Goal: Transaction & Acquisition: Purchase product/service

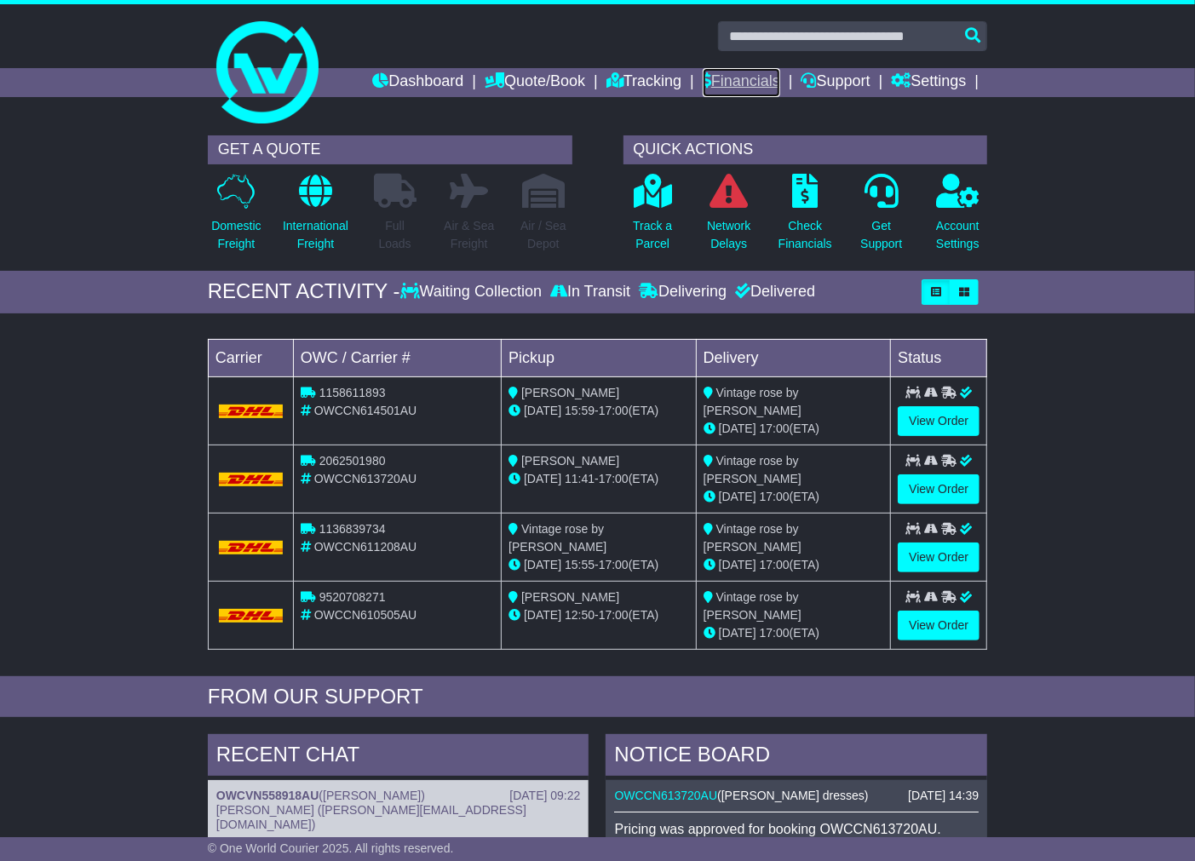
click at [744, 83] on link "Financials" at bounding box center [742, 82] width 78 height 29
click at [916, 86] on link "Settings" at bounding box center [928, 82] width 75 height 29
click at [934, 106] on link "Settings" at bounding box center [959, 111] width 135 height 19
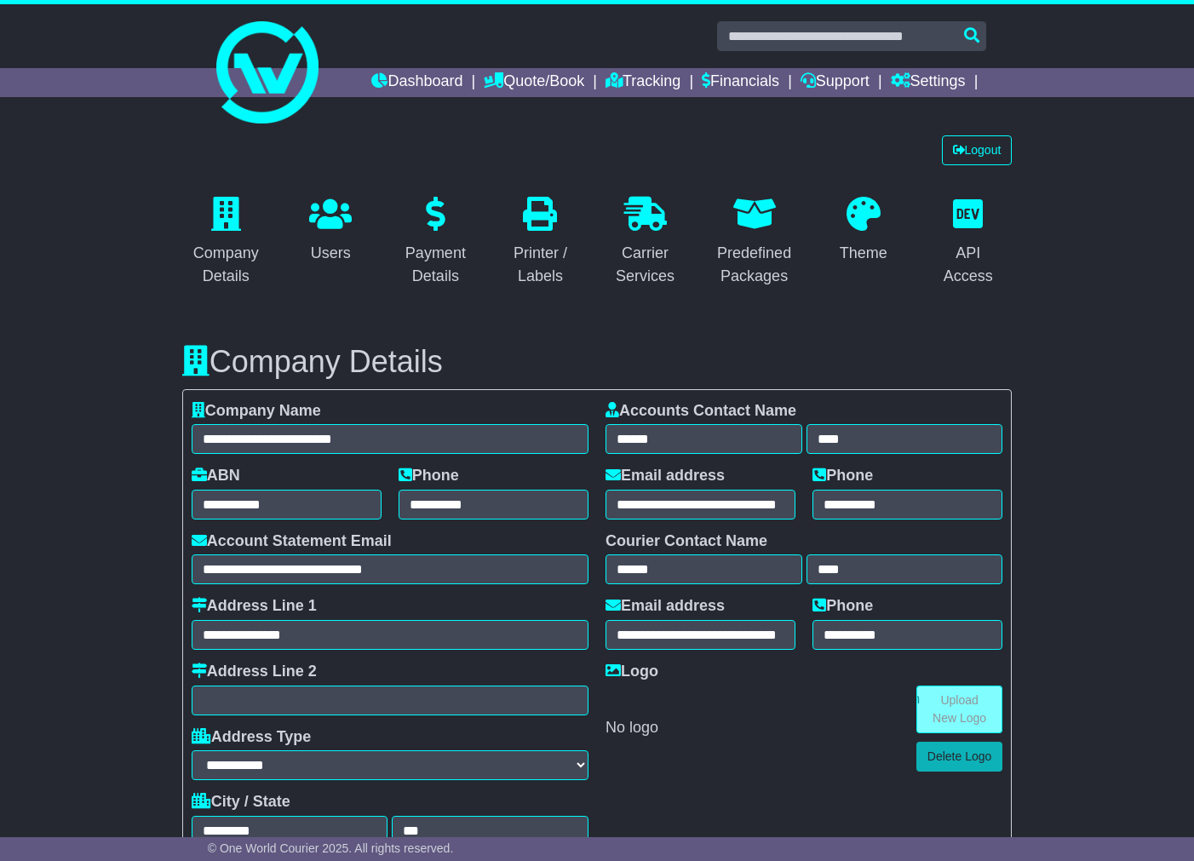
select select "**********"
select select "**"
click at [729, 78] on link "Financials" at bounding box center [741, 82] width 78 height 29
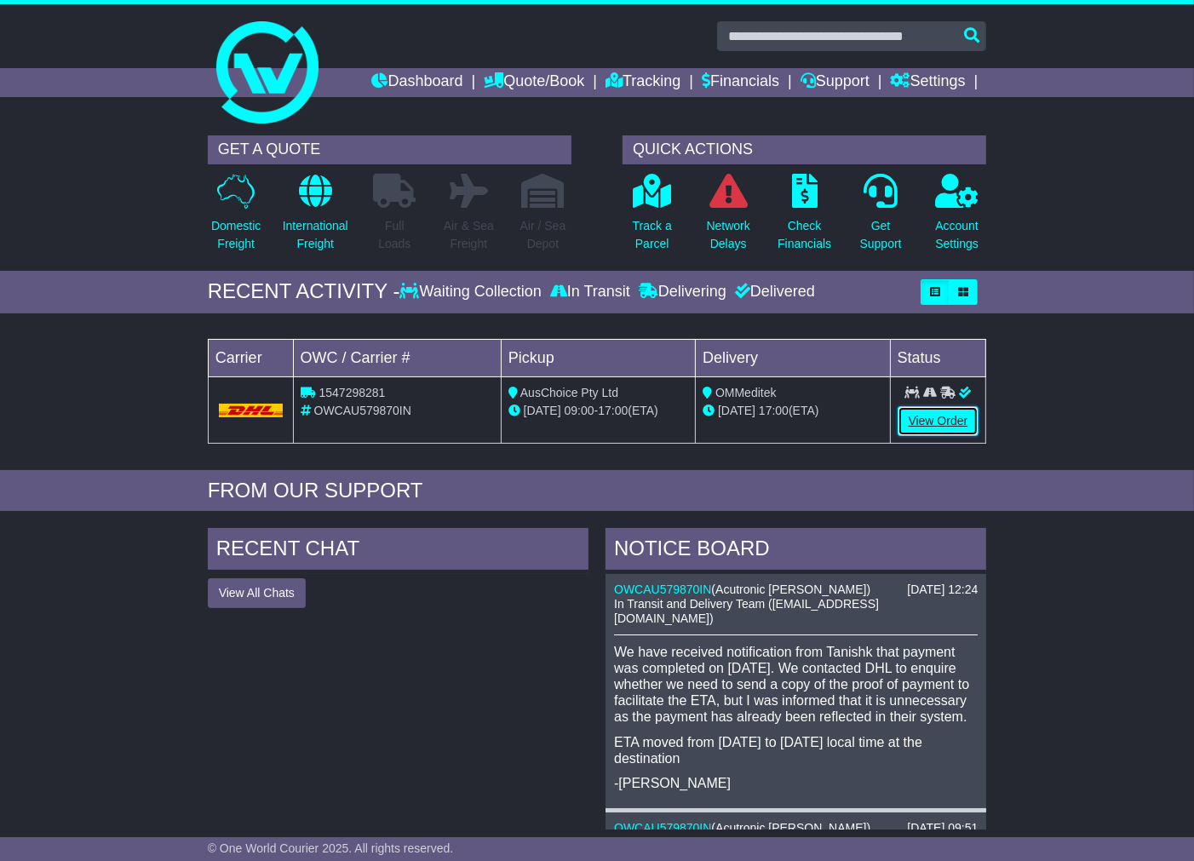
click at [918, 423] on link "View Order" at bounding box center [939, 421] width 82 height 30
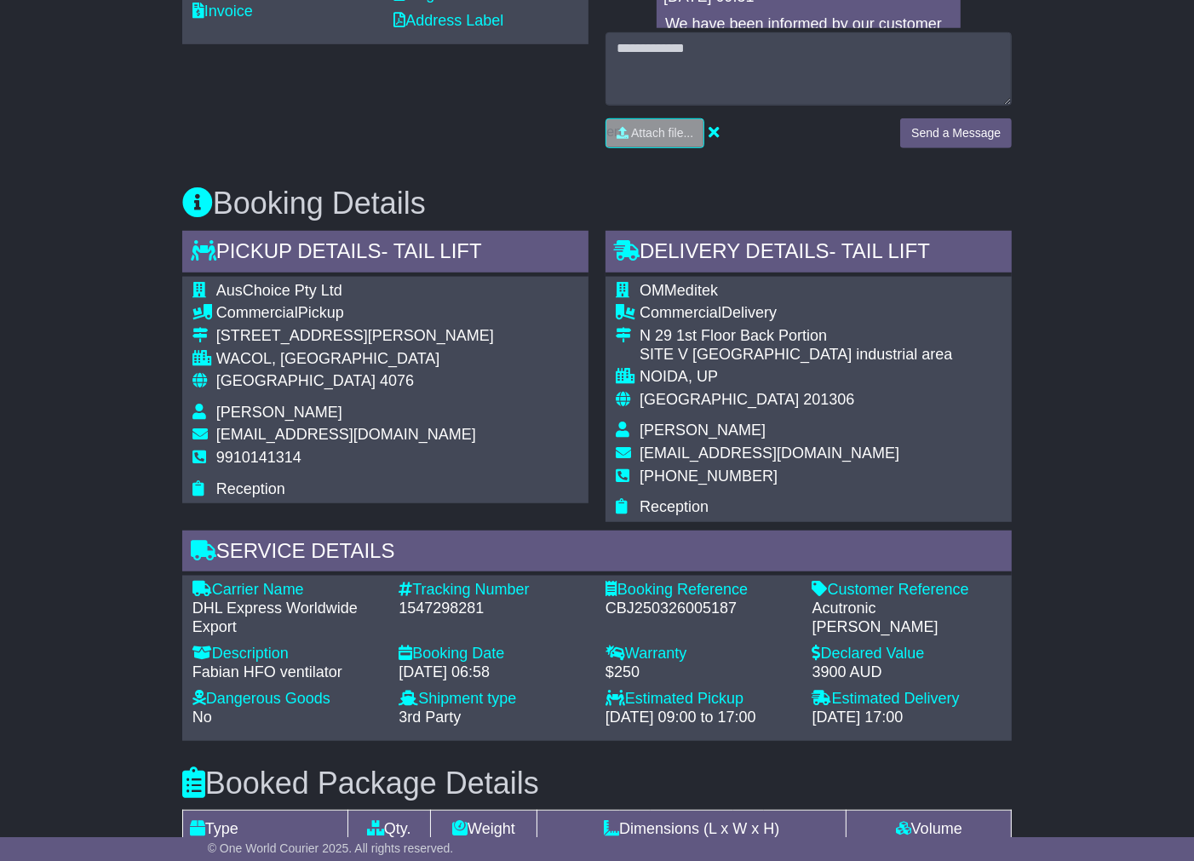
scroll to position [819, 0]
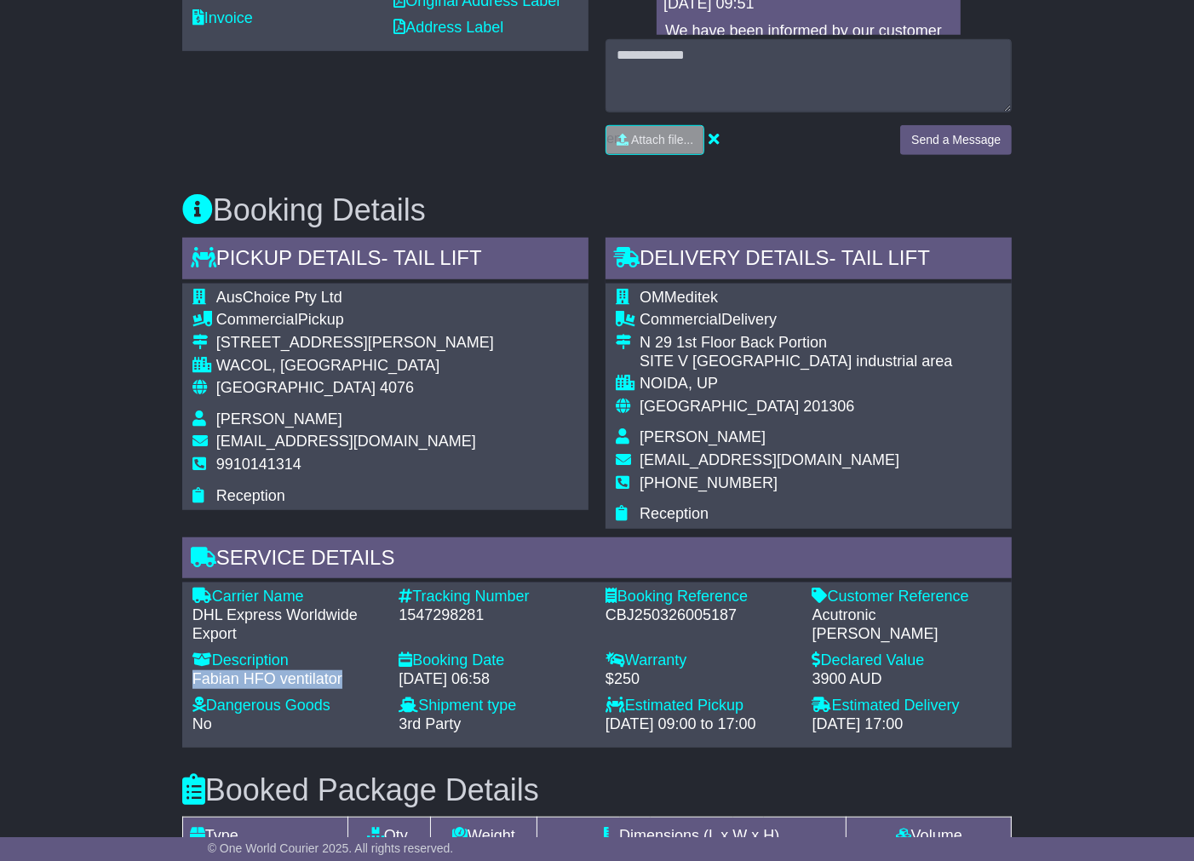
drag, startPoint x: 346, startPoint y: 640, endPoint x: 183, endPoint y: 640, distance: 162.7
click at [184, 652] on div "Description - Fabian HFO ventilator" at bounding box center [287, 674] width 207 height 45
copy div "Fabian HFO ventilator"
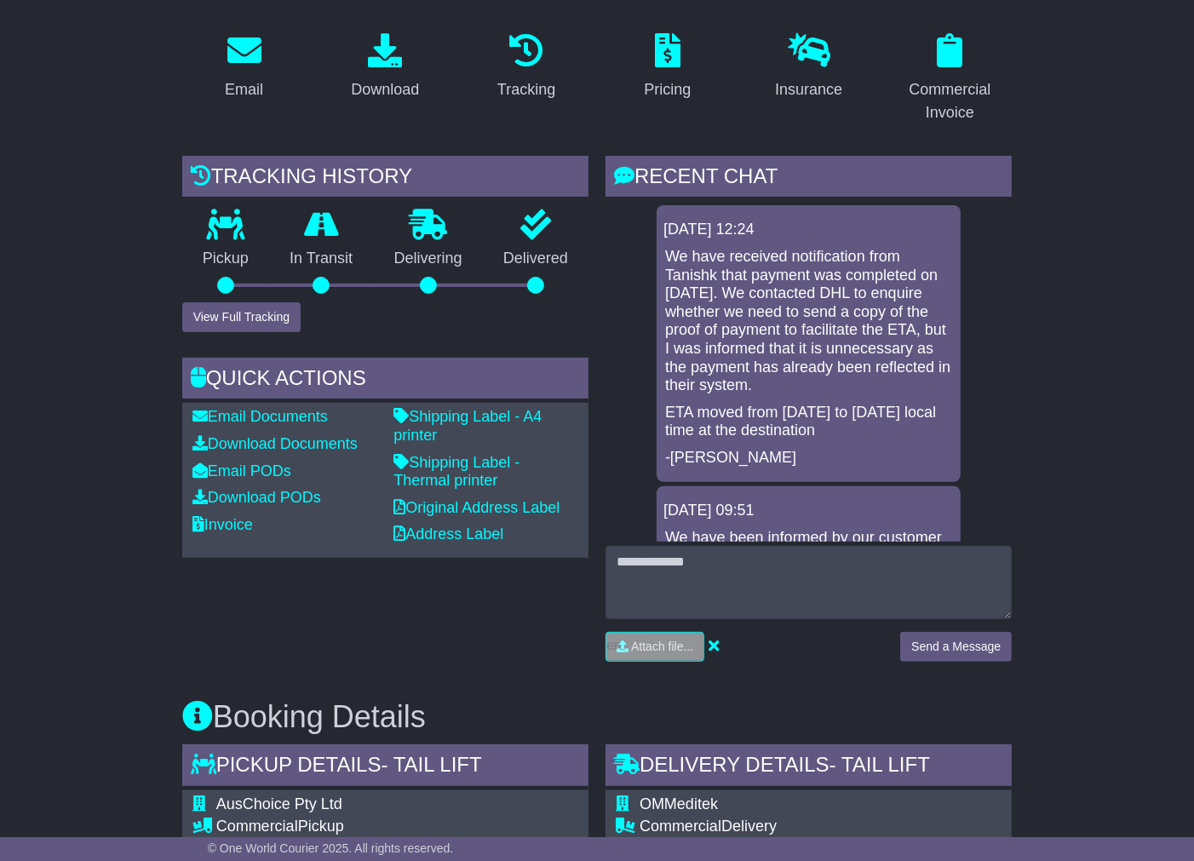
scroll to position [0, 0]
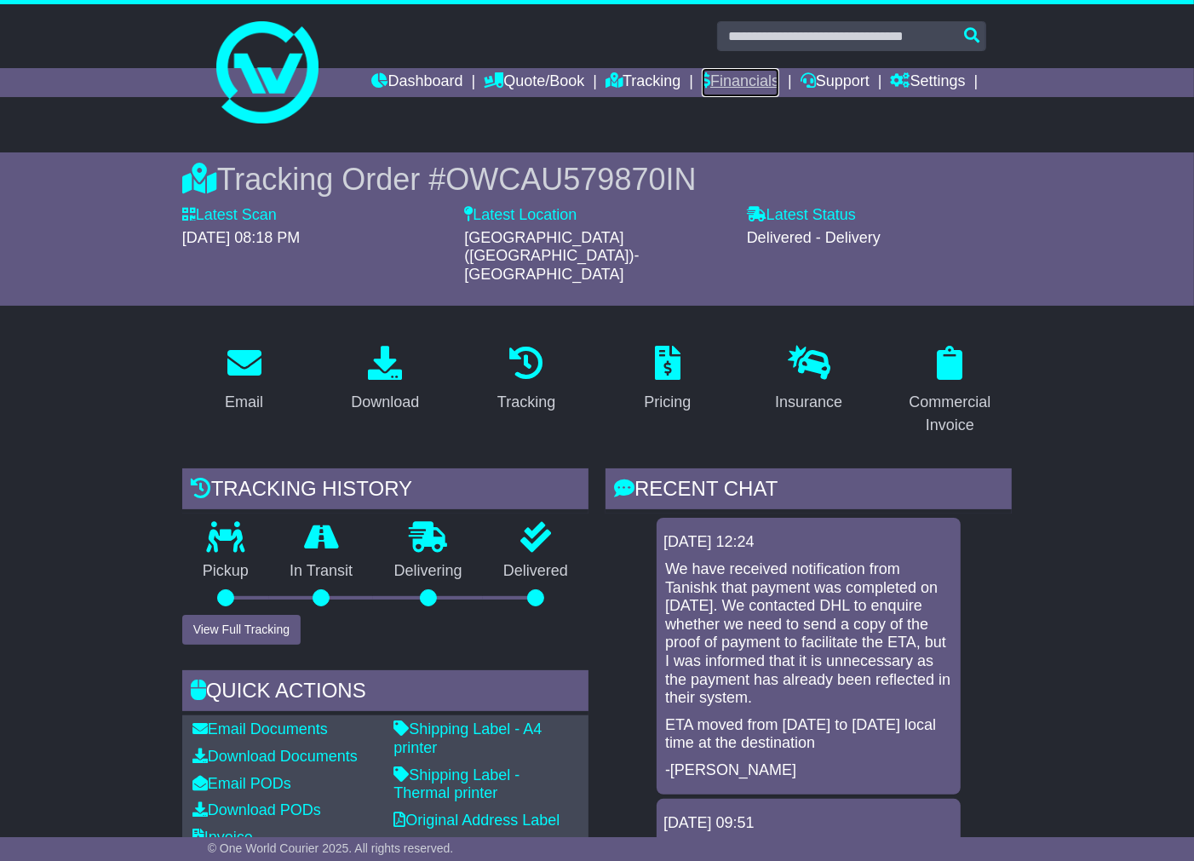
click at [722, 78] on link "Financials" at bounding box center [741, 82] width 78 height 29
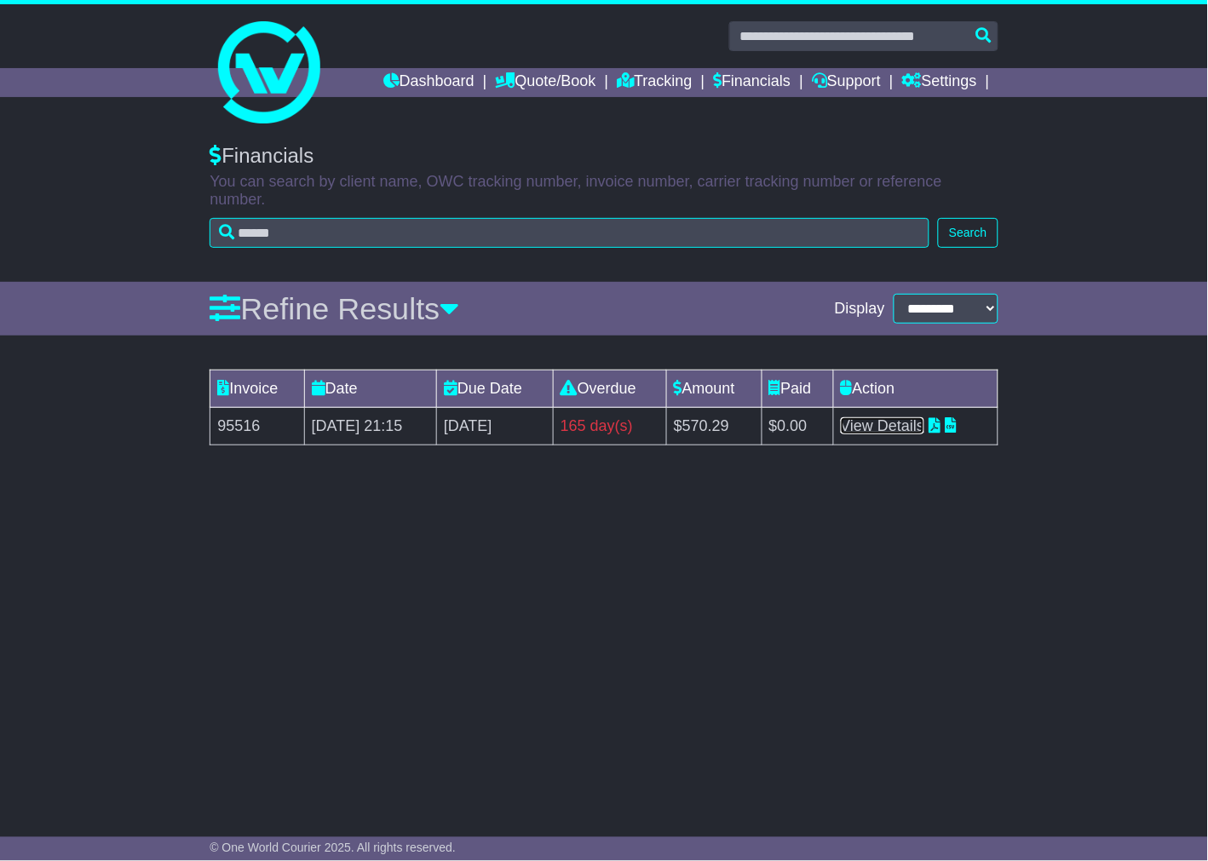
click at [875, 424] on link "View Details" at bounding box center [883, 425] width 84 height 17
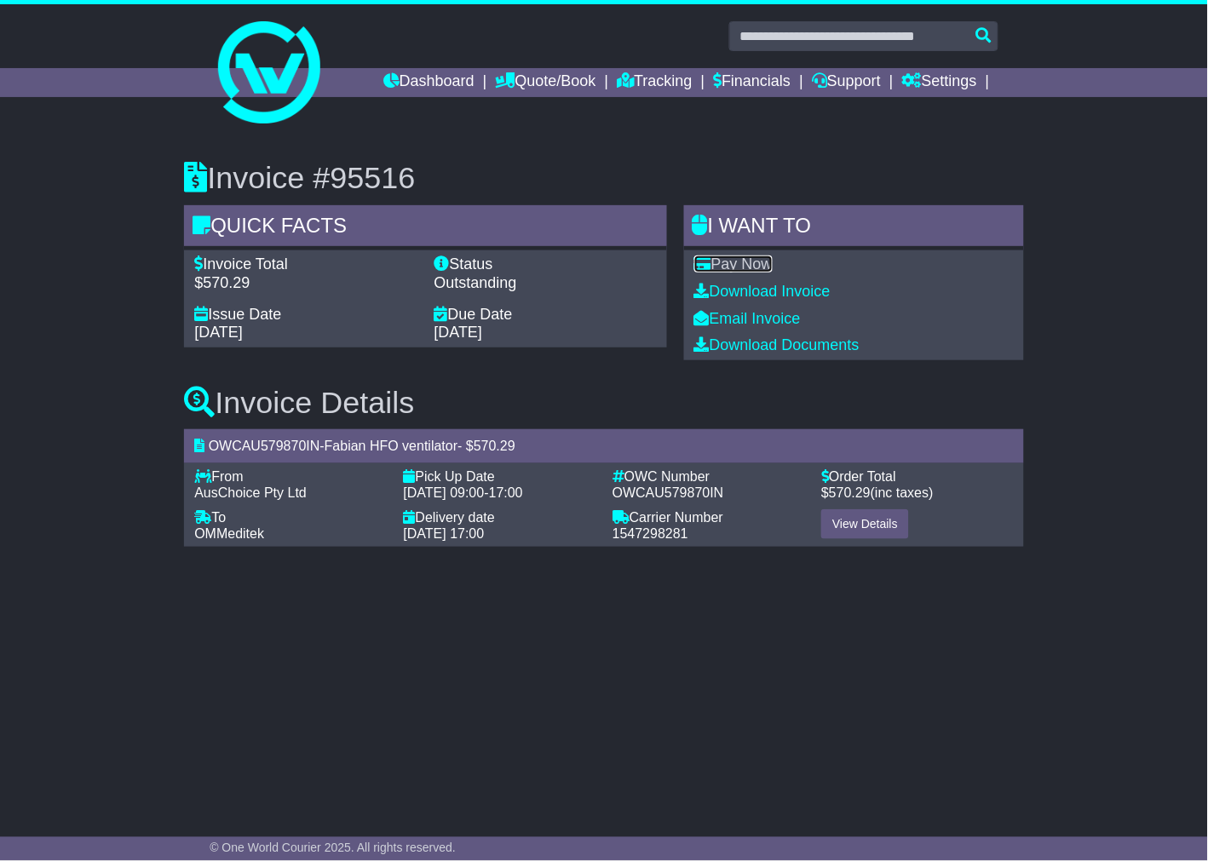
click at [747, 266] on link "Pay Now" at bounding box center [733, 264] width 78 height 17
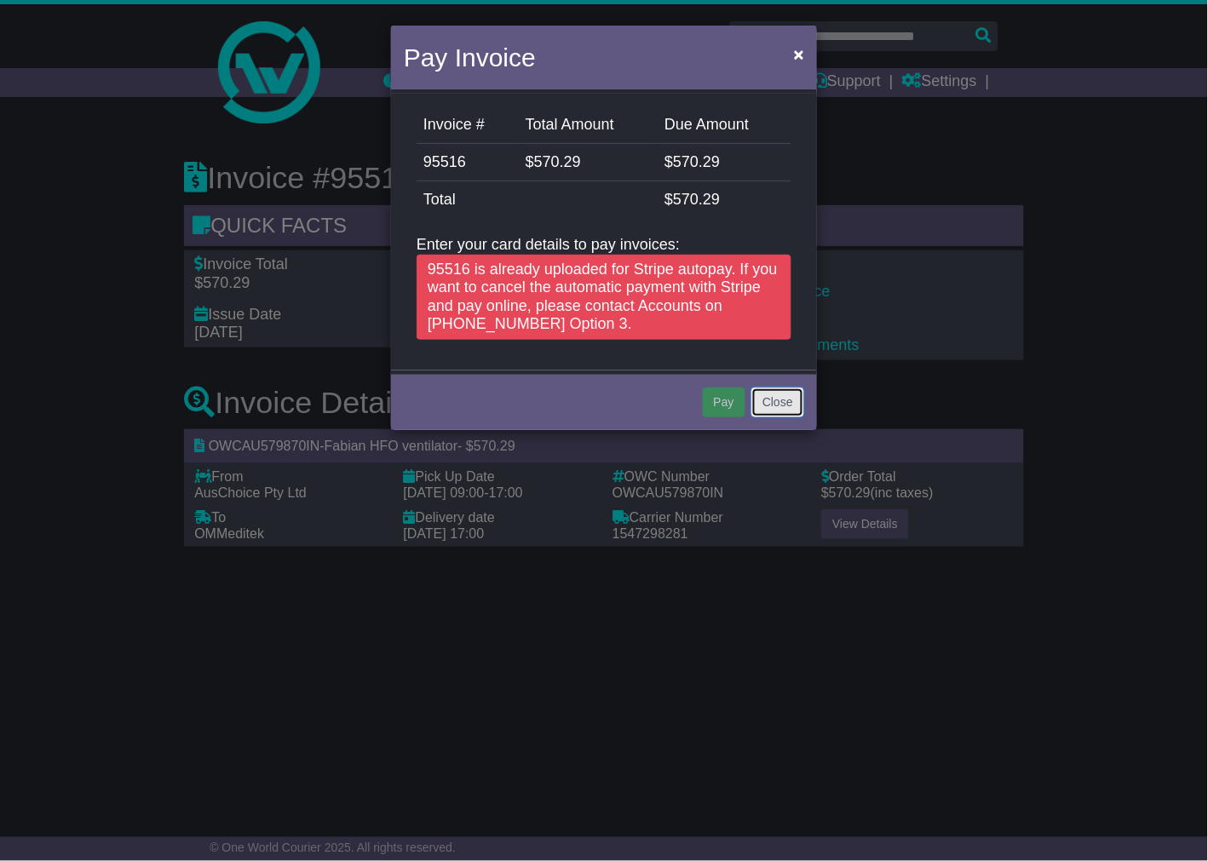
click at [771, 401] on button "Close" at bounding box center [777, 403] width 53 height 30
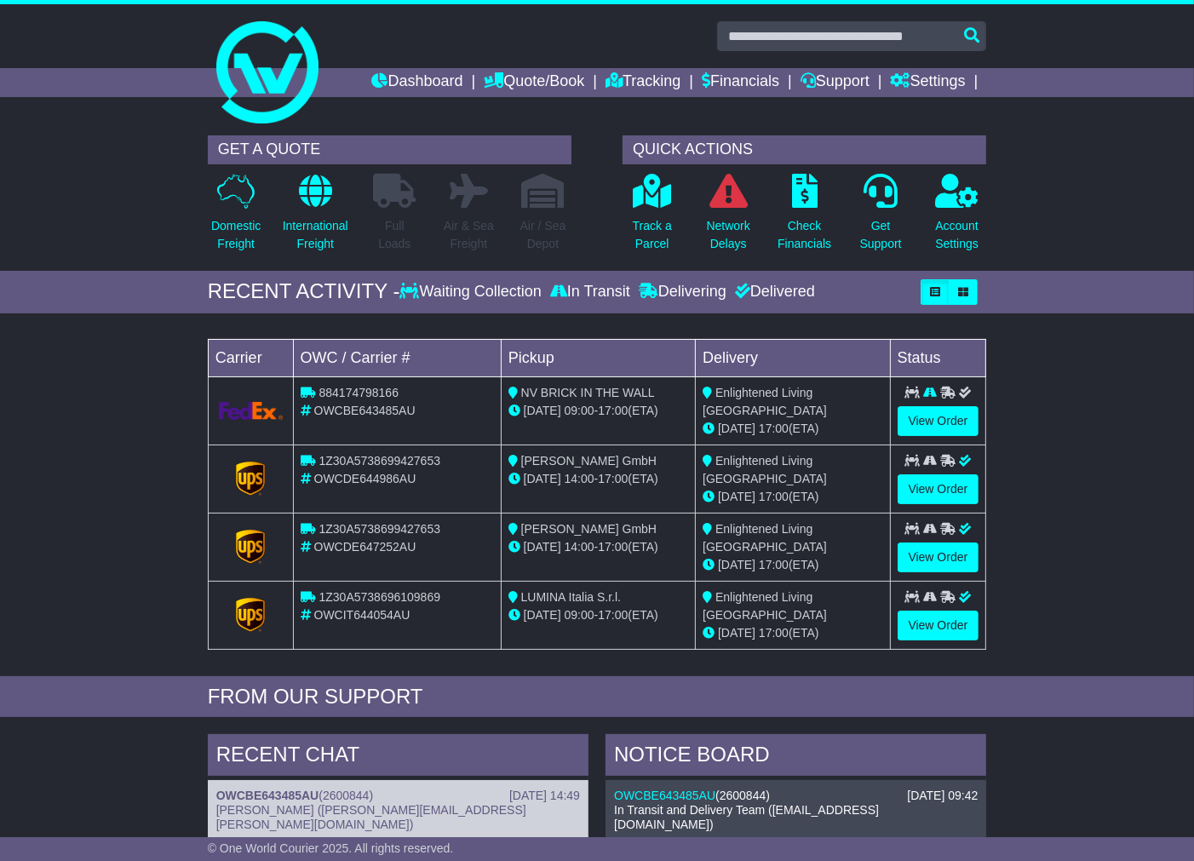
click at [731, 78] on link "Financials" at bounding box center [741, 82] width 78 height 29
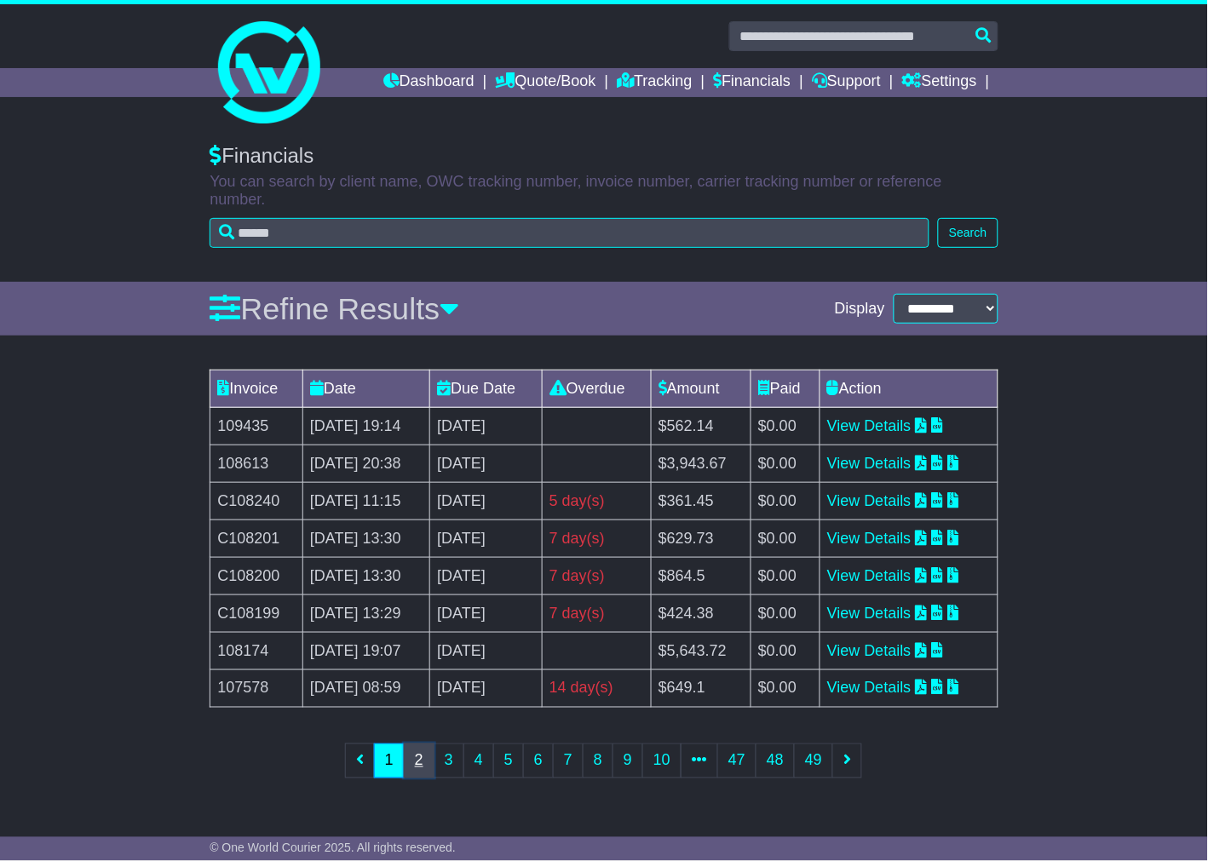
click at [419, 776] on link "2" at bounding box center [419, 761] width 31 height 35
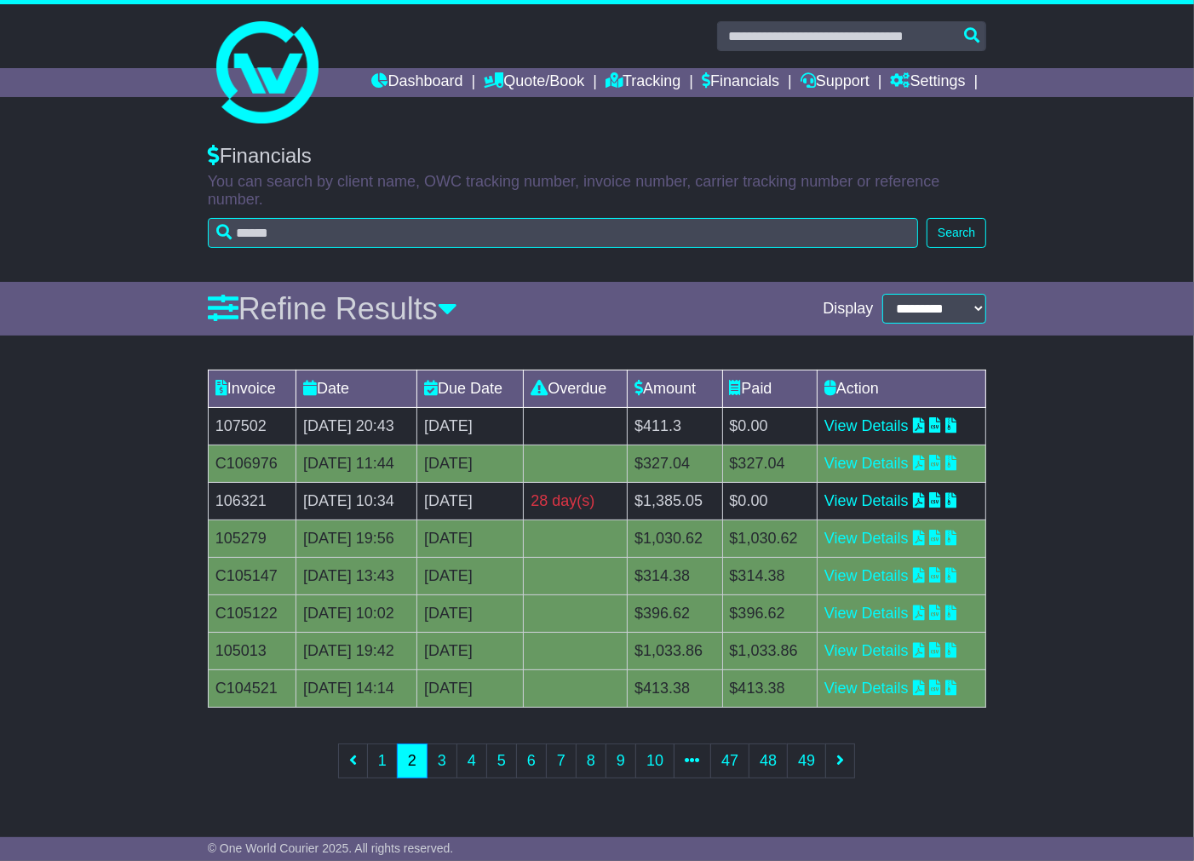
scroll to position [189, 0]
click at [384, 779] on link "1" at bounding box center [382, 761] width 31 height 35
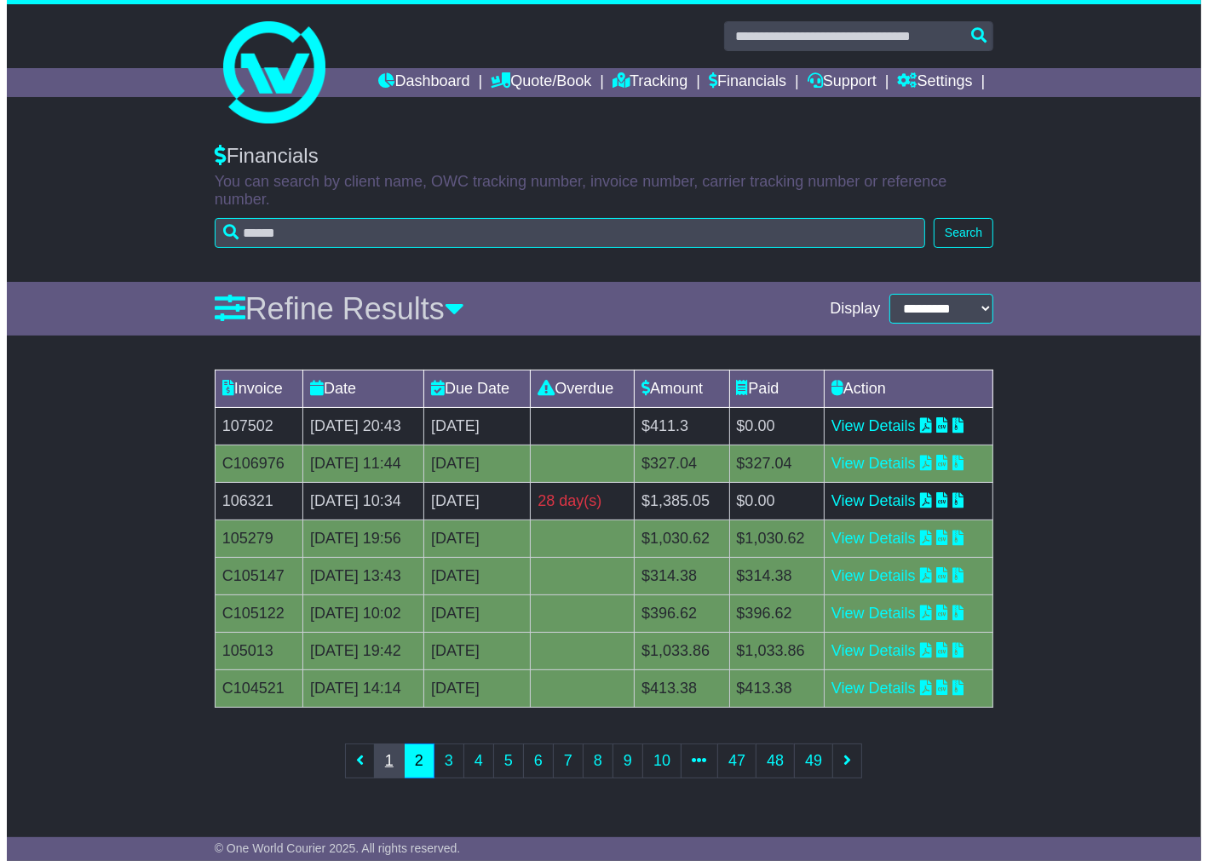
scroll to position [0, 0]
